Goal: Information Seeking & Learning: Find specific page/section

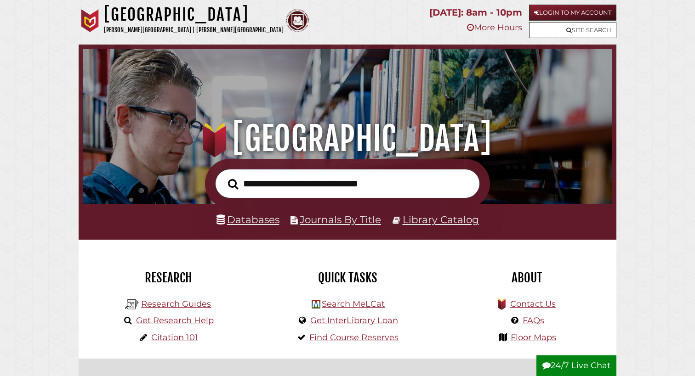
scroll to position [175, 524]
click at [260, 219] on link "Databases" at bounding box center [247, 220] width 63 height 12
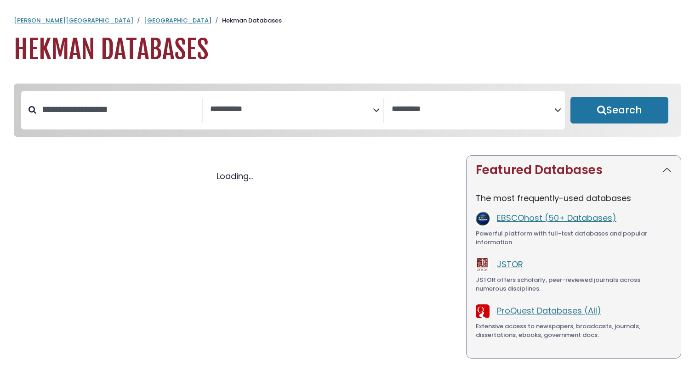
select select "Database Subject Filter"
select select "Database Vendors Filter"
select select "Database Subject Filter"
select select "Database Vendors Filter"
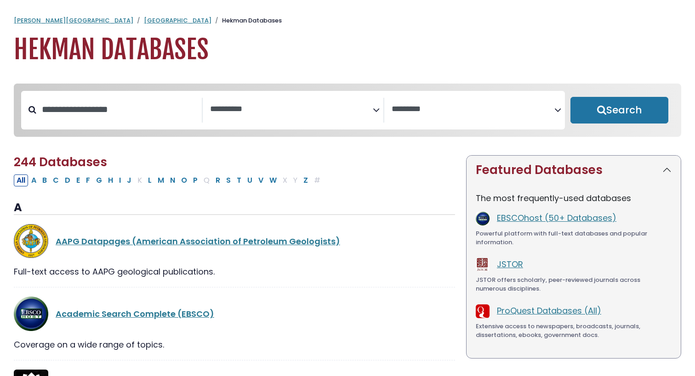
click at [290, 112] on textarea "Search" at bounding box center [291, 110] width 163 height 10
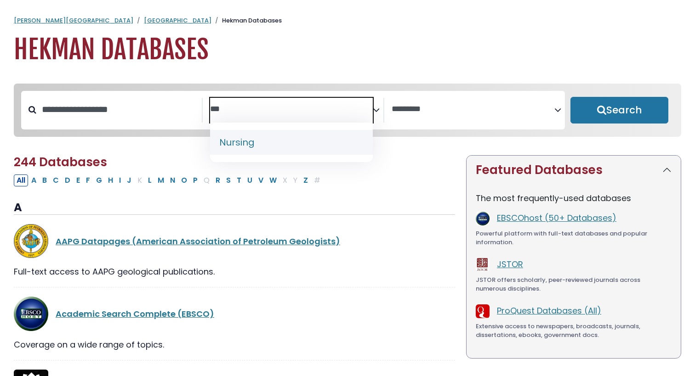
type textarea "***"
select select "*****"
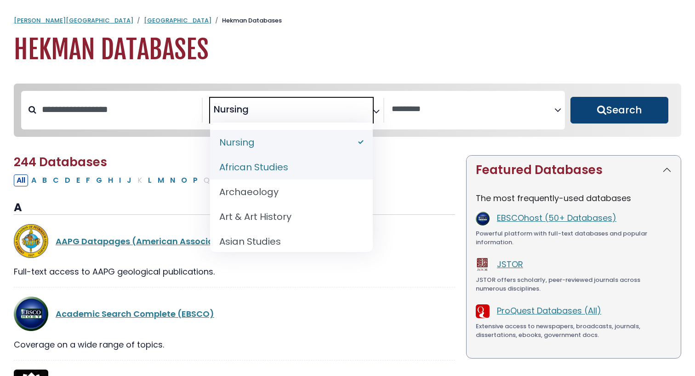
click at [617, 120] on button "Search" at bounding box center [619, 110] width 98 height 27
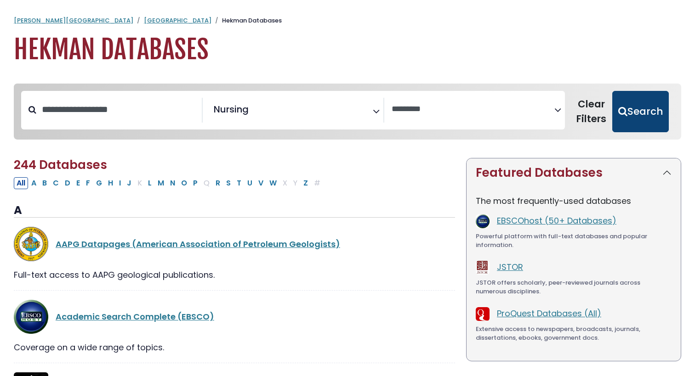
select select "Database Vendors Filter"
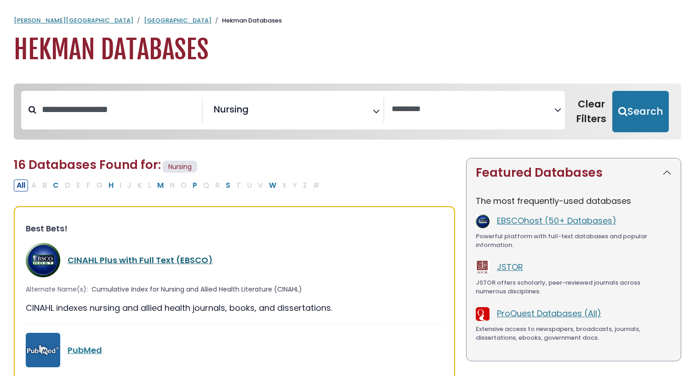
click at [123, 260] on link "CINAHL Plus with Full Text (EBSCO)" at bounding box center [140, 260] width 145 height 11
